Goal: Information Seeking & Learning: Understand process/instructions

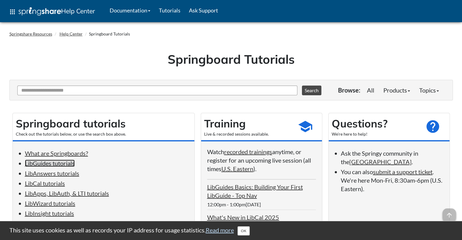
click at [53, 164] on link "LibGuides tutorials" at bounding box center [50, 163] width 50 height 7
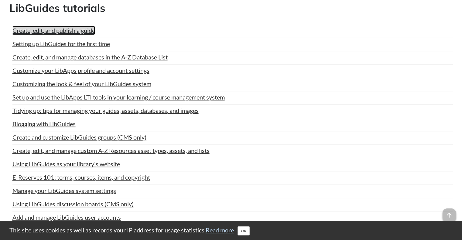
click at [67, 30] on link "Create, edit, and publish a guide" at bounding box center [53, 30] width 83 height 9
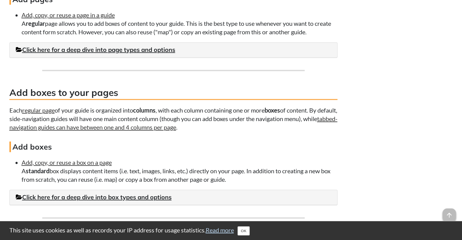
scroll to position [881, 0]
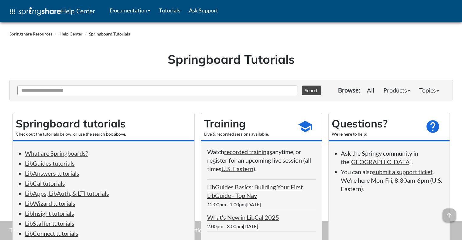
scroll to position [360, 0]
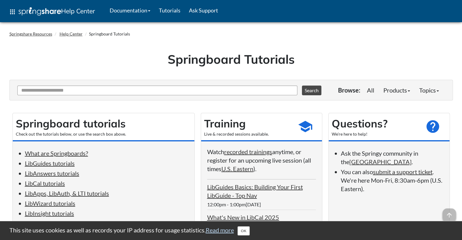
scroll to position [61, 0]
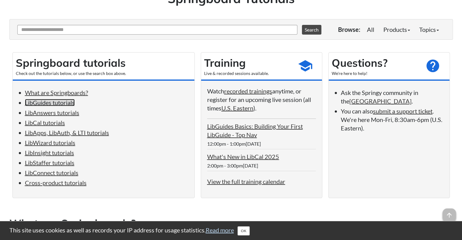
click at [62, 103] on link "LibGuides tutorials" at bounding box center [50, 102] width 50 height 7
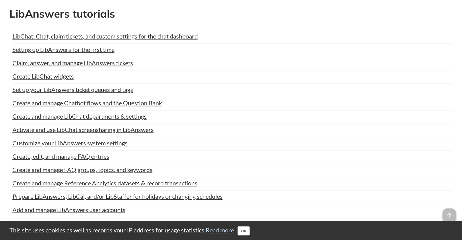
scroll to position [725, 0]
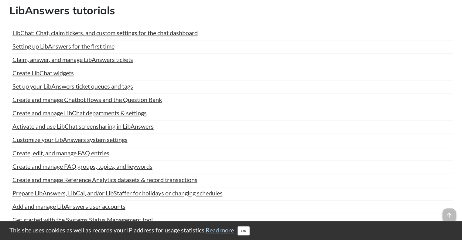
scroll to position [61, 0]
